Goal: Find specific page/section: Find specific page/section

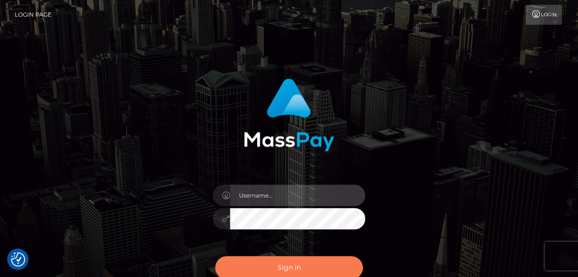
type input "catalinad"
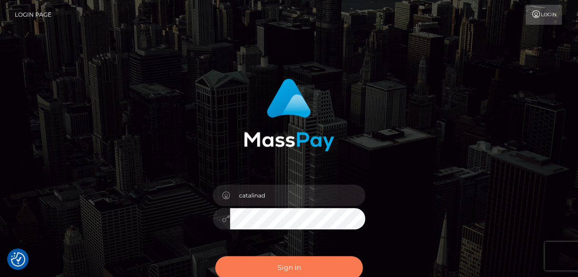
click at [305, 268] on button "Sign in" at bounding box center [289, 267] width 148 height 23
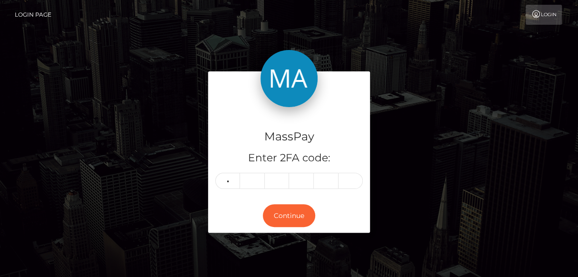
type input "2"
type input "5"
type input "4"
type input "5"
type input "1"
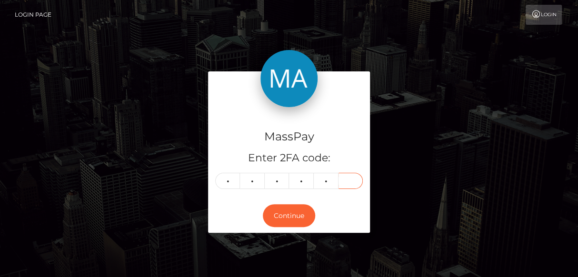
type input "6"
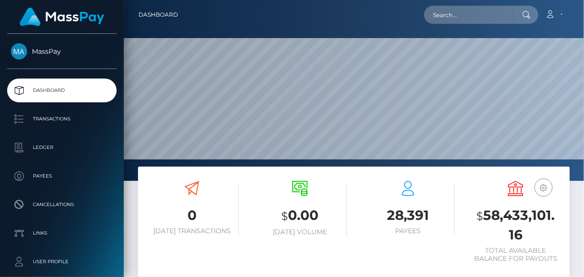
scroll to position [168, 134]
paste input "[EMAIL_ADDRESS][DOMAIN_NAME]"
type input "[EMAIL_ADDRESS][DOMAIN_NAME]"
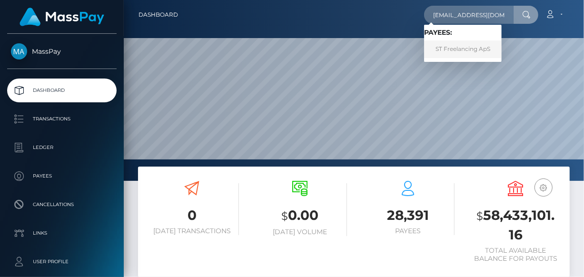
click at [459, 47] on link "ST Freelancing ApS" at bounding box center [463, 49] width 78 height 18
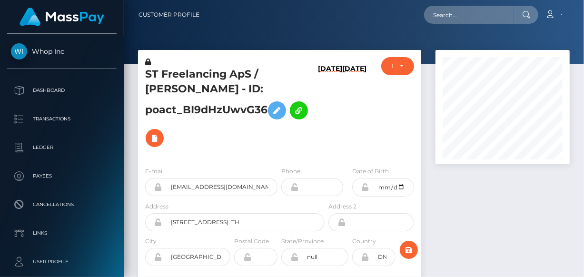
scroll to position [114, 134]
